Goal: Information Seeking & Learning: Learn about a topic

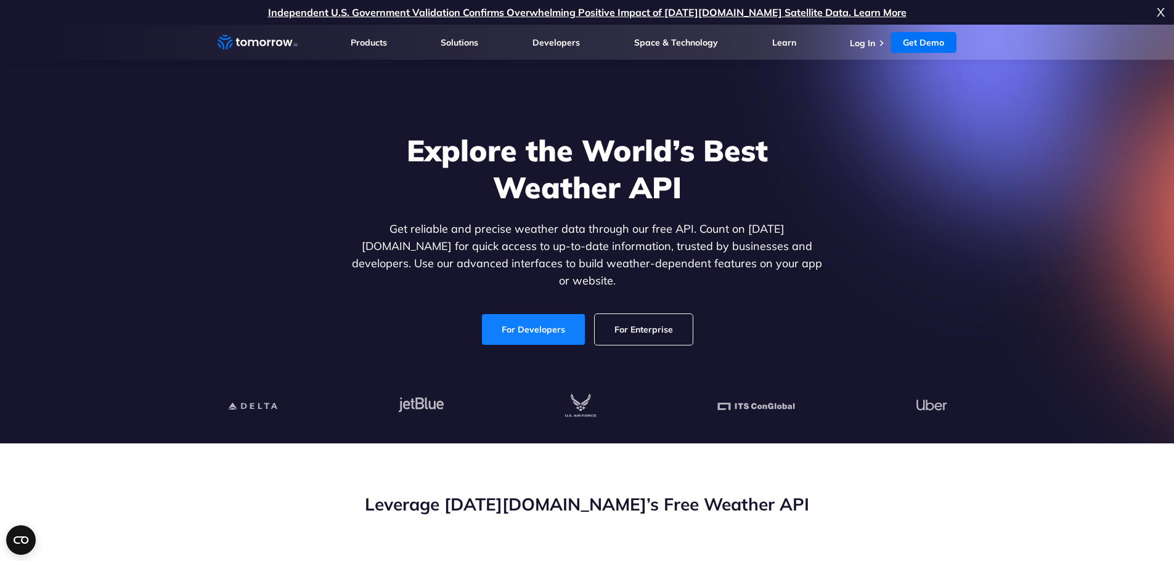
click at [553, 321] on link "For Developers" at bounding box center [533, 329] width 103 height 31
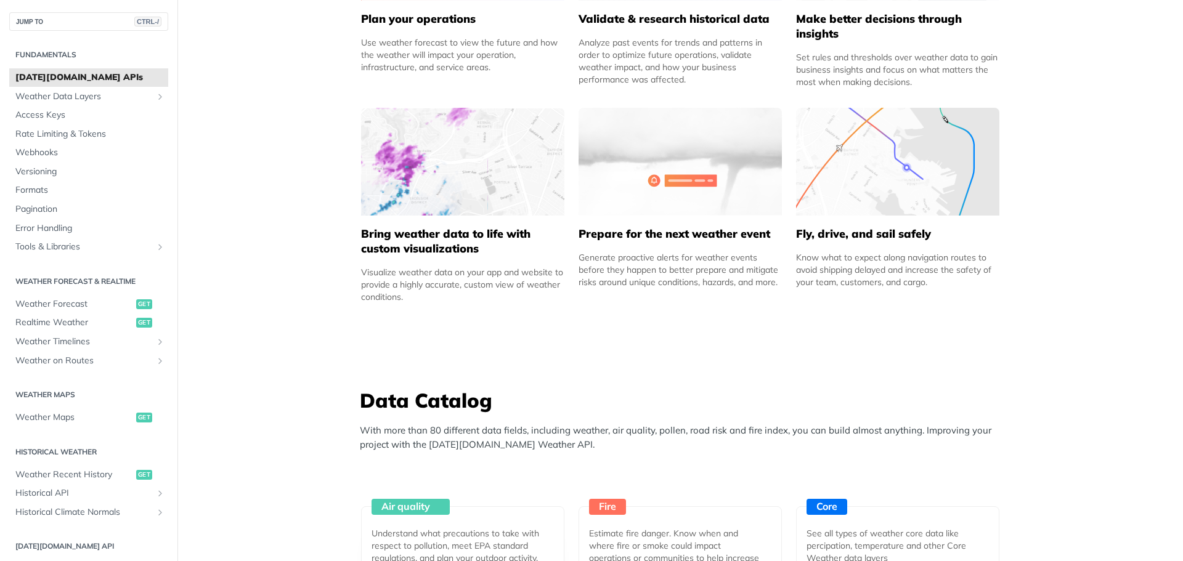
scroll to position [821, 0]
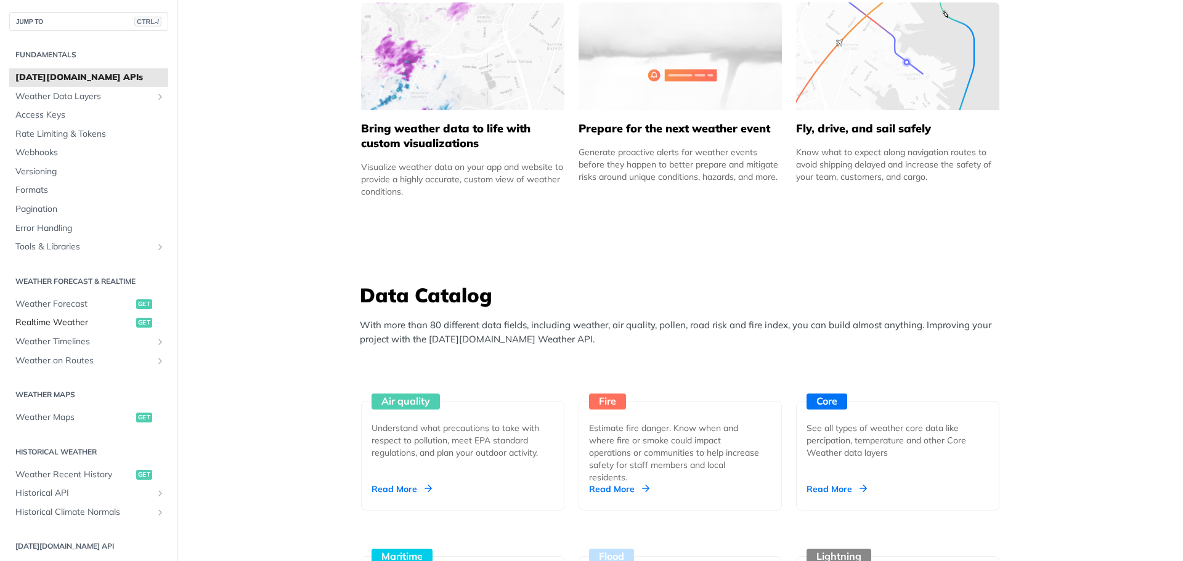
click at [47, 325] on span "Realtime Weather" at bounding box center [74, 323] width 118 height 12
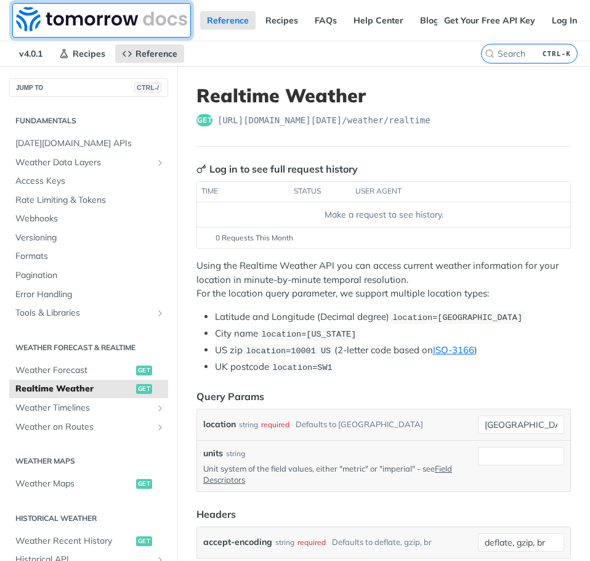
click at [189, 28] on link at bounding box center [101, 20] width 179 height 35
